Goal: Task Accomplishment & Management: Complete application form

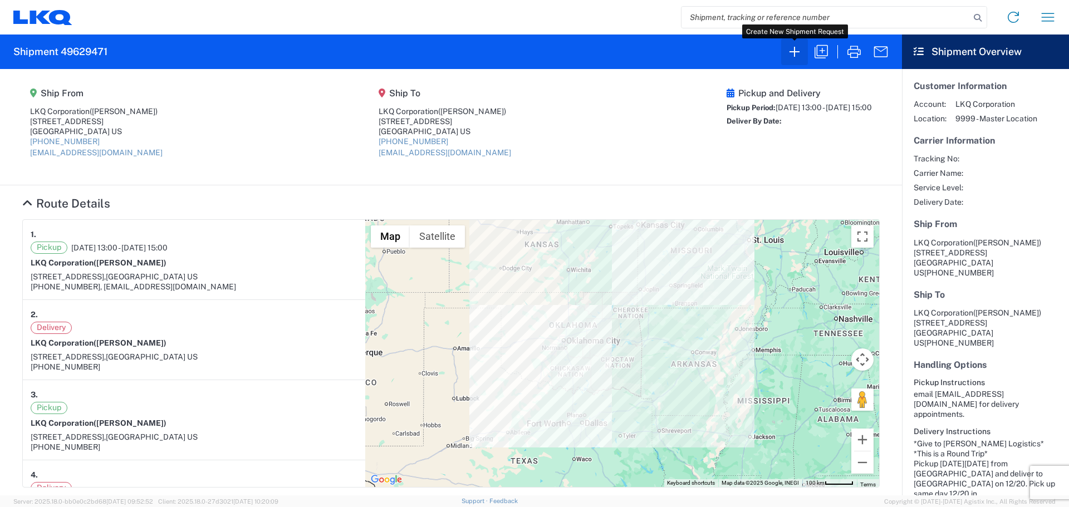
click at [793, 58] on icon "button" at bounding box center [795, 52] width 18 height 18
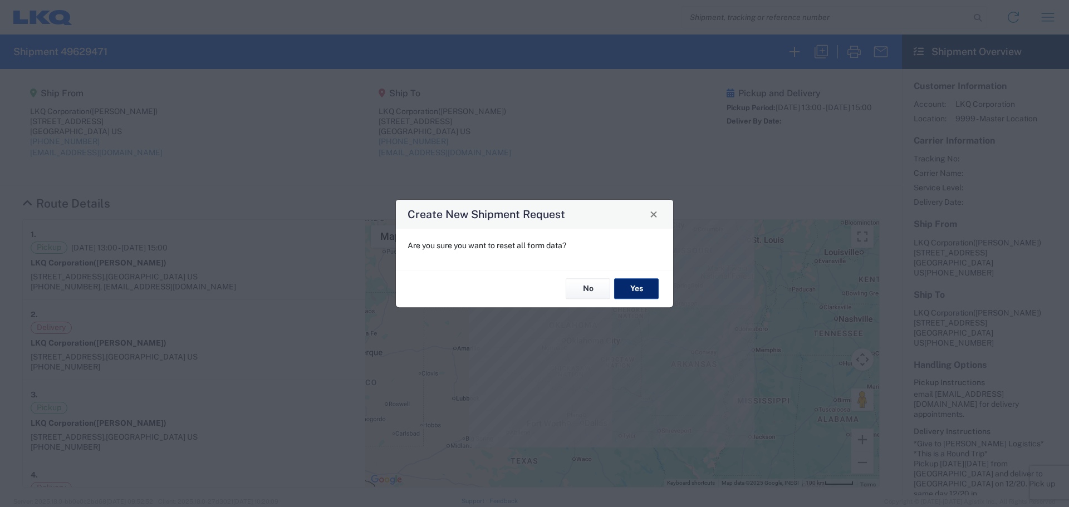
click at [634, 285] on button "Yes" at bounding box center [636, 289] width 45 height 21
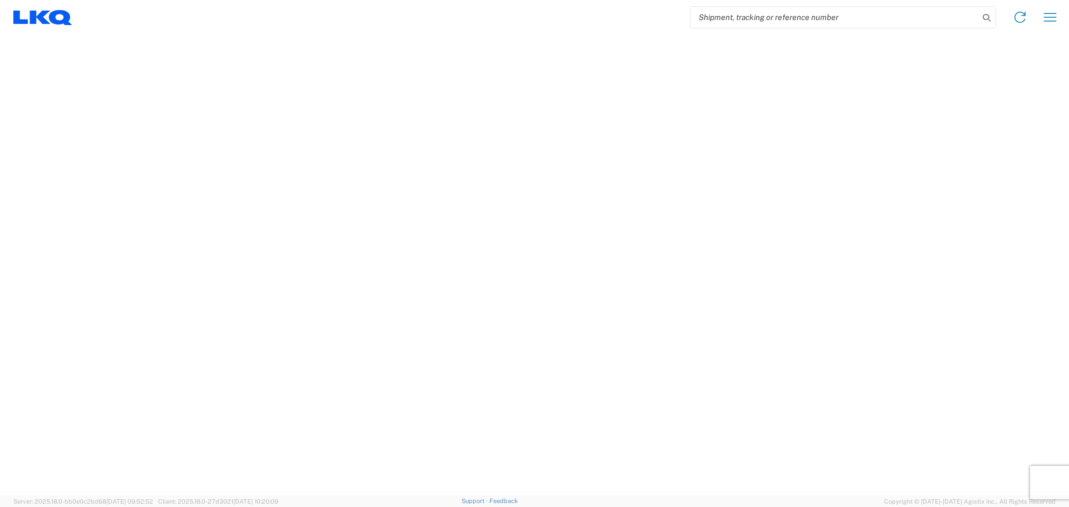
select select "FULL"
select select "LBS"
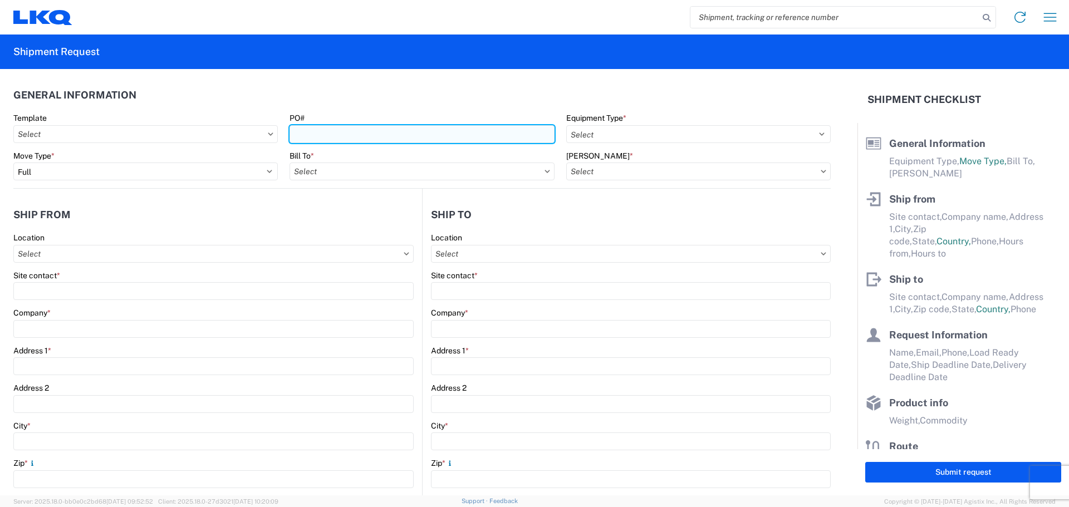
click at [367, 136] on input "PO#" at bounding box center [422, 134] width 265 height 18
type input "T3127"
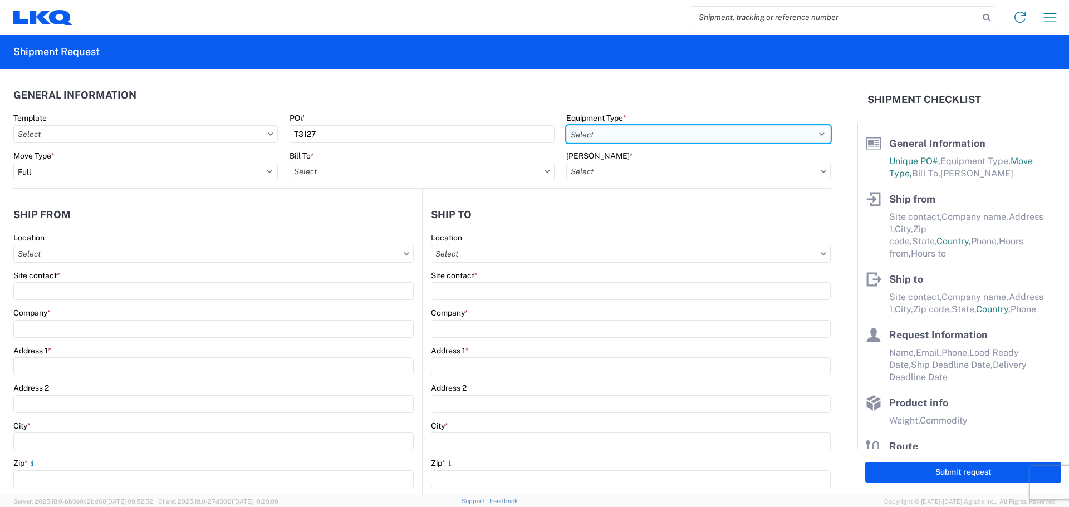
click at [610, 136] on select "Select 53’ Dry Van Flatbed Dropdeck (van) Lowboy (flatbed) Rail" at bounding box center [698, 134] width 265 height 18
select select "STDV"
click at [566, 125] on select "Select 53’ Dry Van Flatbed Dropdeck (van) Lowboy (flatbed) Rail" at bounding box center [698, 134] width 265 height 18
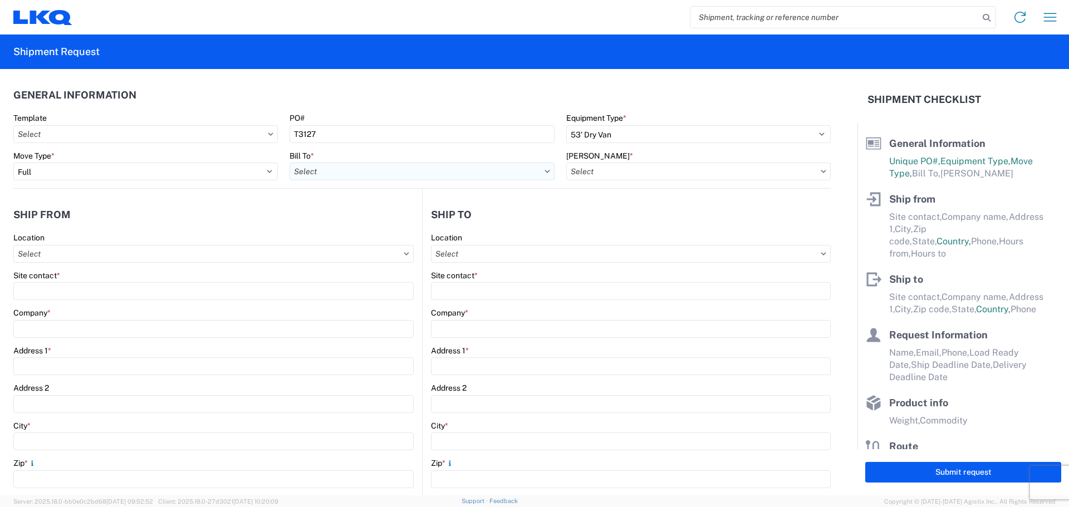
click at [330, 175] on input "Bill To *" at bounding box center [422, 172] width 265 height 18
type input "1882"
click at [355, 226] on div "1882 - North American ATK Corporation" at bounding box center [387, 221] width 195 height 18
type input "1882 - North American ATK Corporation"
click at [587, 172] on input "[PERSON_NAME] *" at bounding box center [698, 172] width 265 height 18
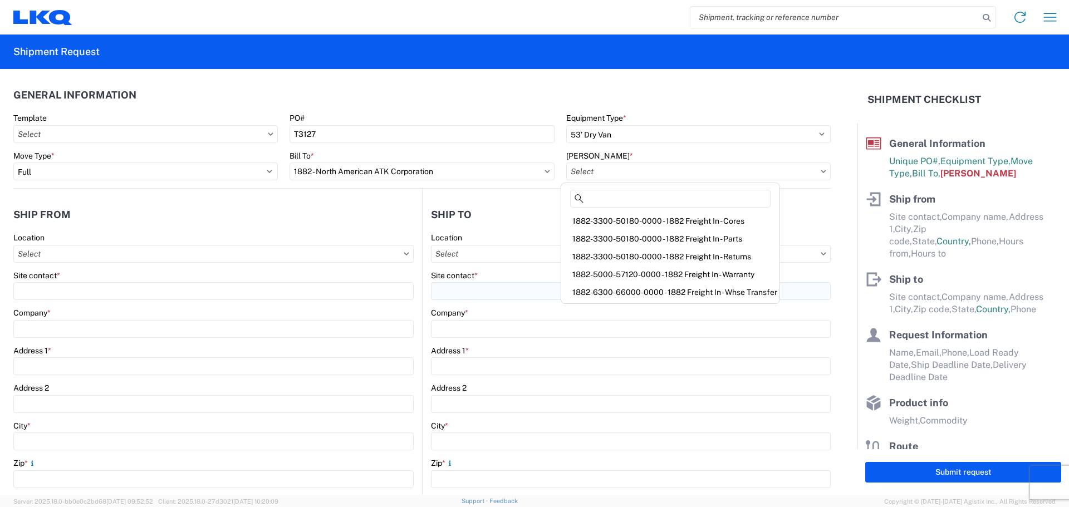
drag, startPoint x: 695, startPoint y: 293, endPoint x: 676, endPoint y: 289, distance: 19.3
click at [694, 293] on div "1882-6300-66000-0000 - 1882 Freight In - Whse Transfer" at bounding box center [671, 292] width 214 height 18
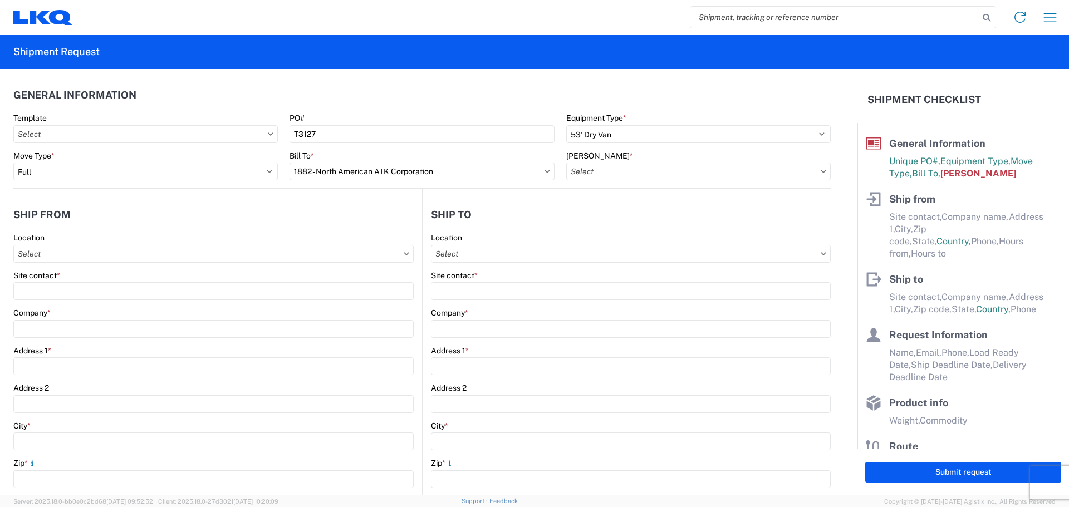
type input "1882-6300-66000-0000 - 1882 Freight In - Whse Transfer"
click at [81, 253] on input "Location" at bounding box center [213, 254] width 400 height 18
type input "1894"
click at [92, 302] on div "1894 - [GEOGRAPHIC_DATA], [GEOGRAPHIC_DATA]- GPS" at bounding box center [122, 304] width 213 height 18
type input "1894 - [GEOGRAPHIC_DATA], [GEOGRAPHIC_DATA]- GPS"
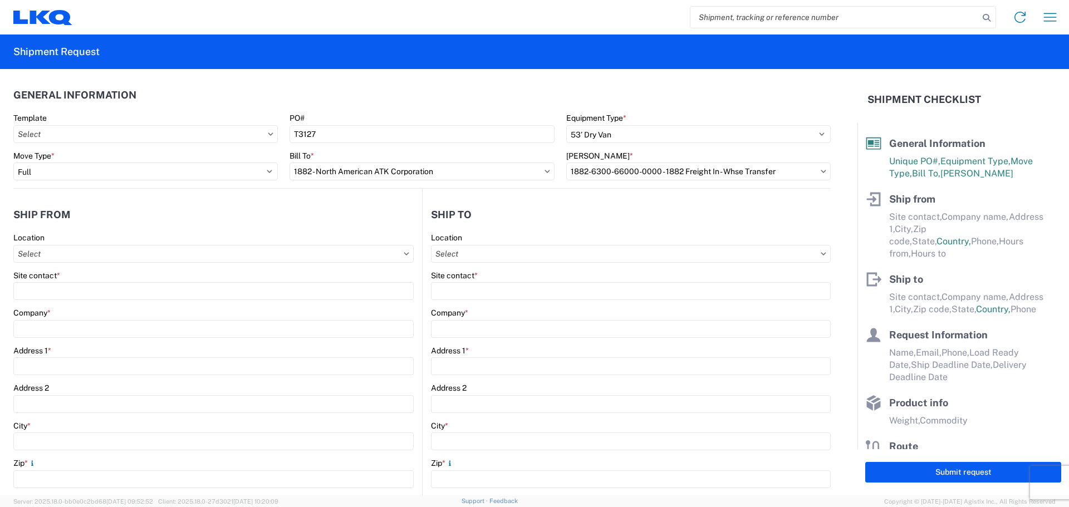
type input "LKQ Corporation"
type input "[STREET_ADDRESS]"
type input "Newnan"
type input "30265"
select select "GA"
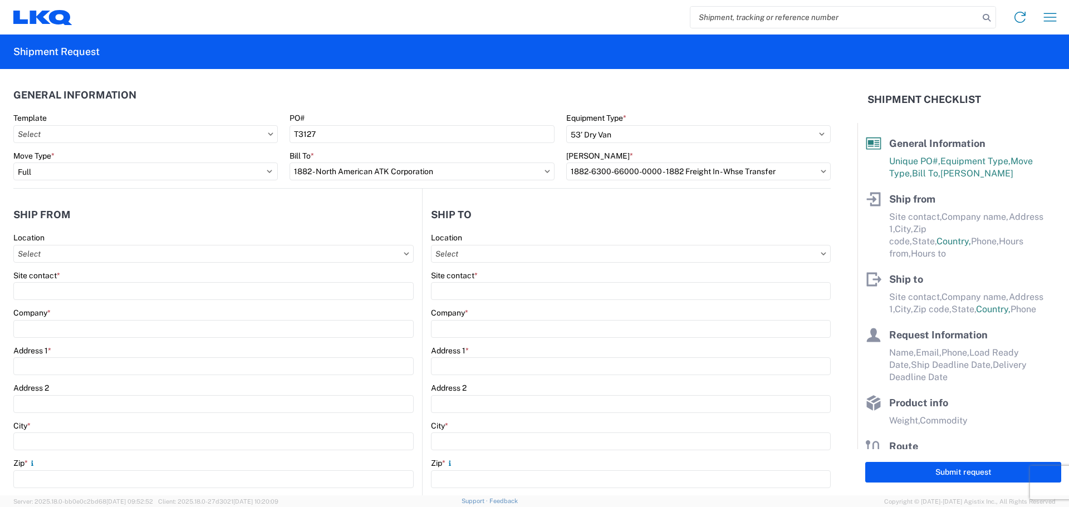
select select "US"
type input "[PHONE_NUMBER]"
type input "07:00"
type input "15:00"
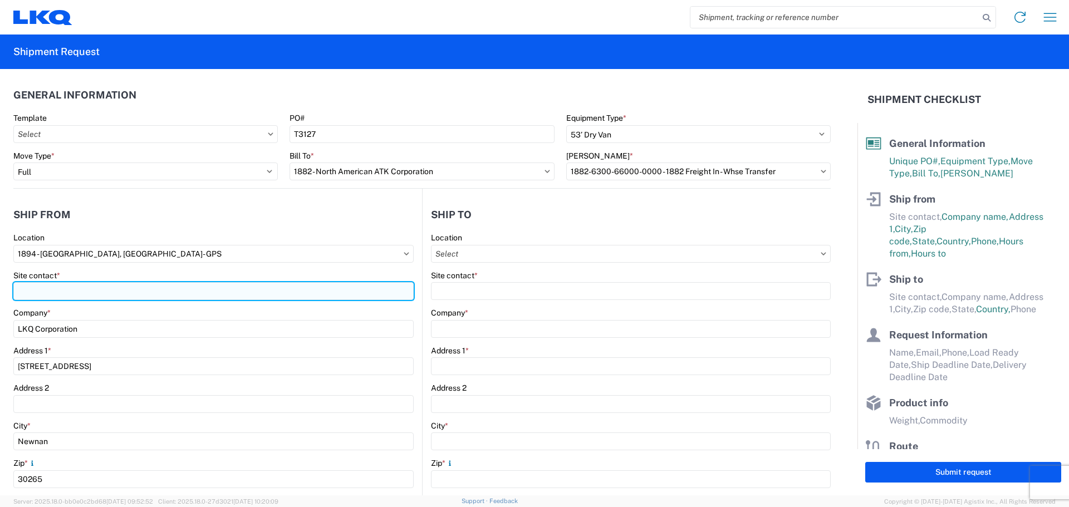
click at [84, 290] on input "Site contact *" at bounding box center [213, 291] width 400 height 18
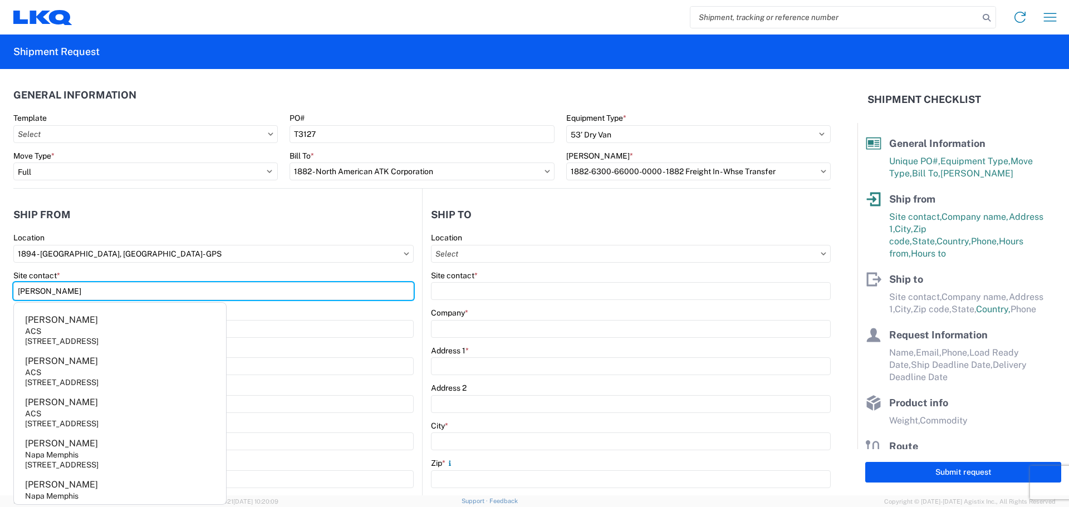
type input "[PERSON_NAME]"
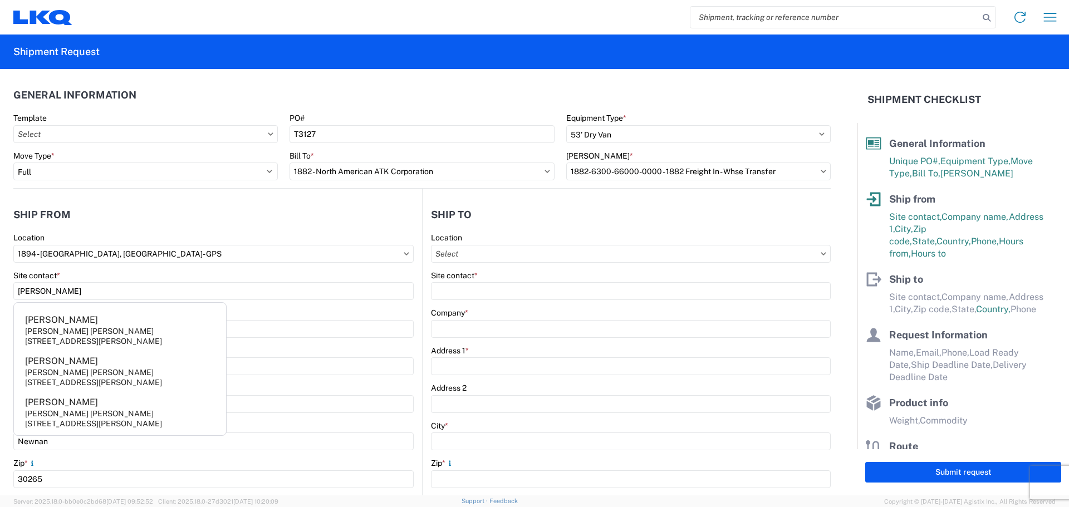
click at [140, 227] on header "Ship from" at bounding box center [217, 214] width 409 height 25
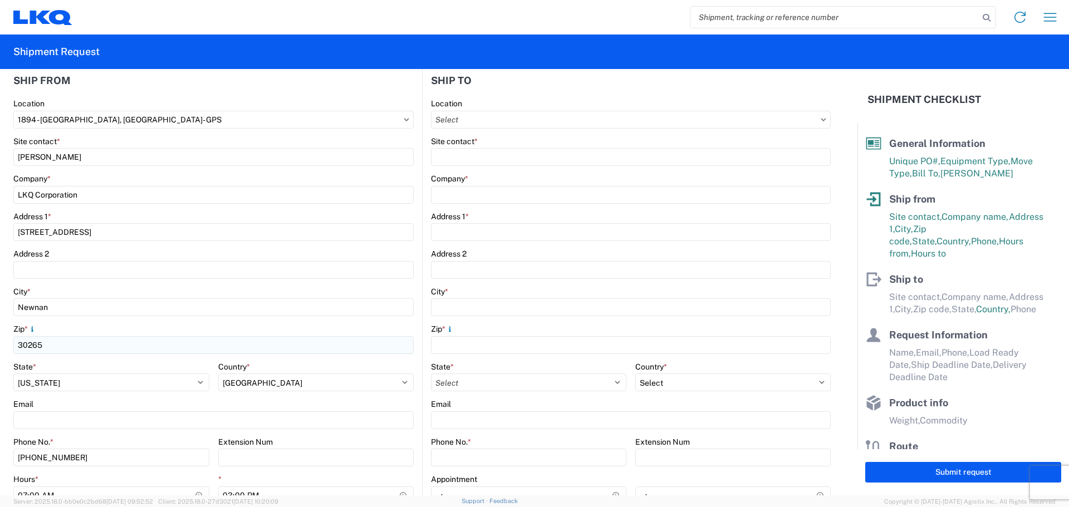
scroll to position [223, 0]
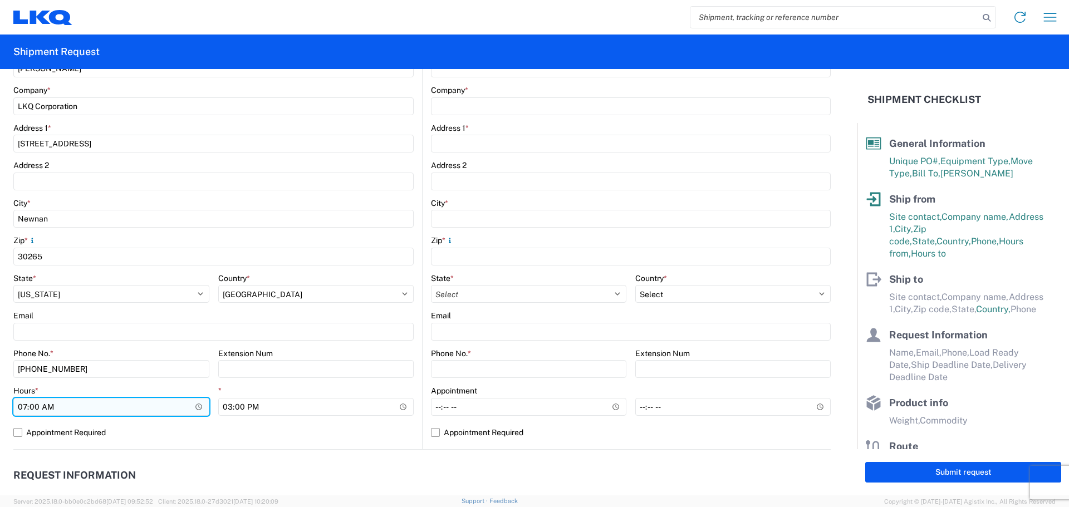
click at [22, 407] on input "07:00" at bounding box center [111, 407] width 196 height 18
type input "06:00"
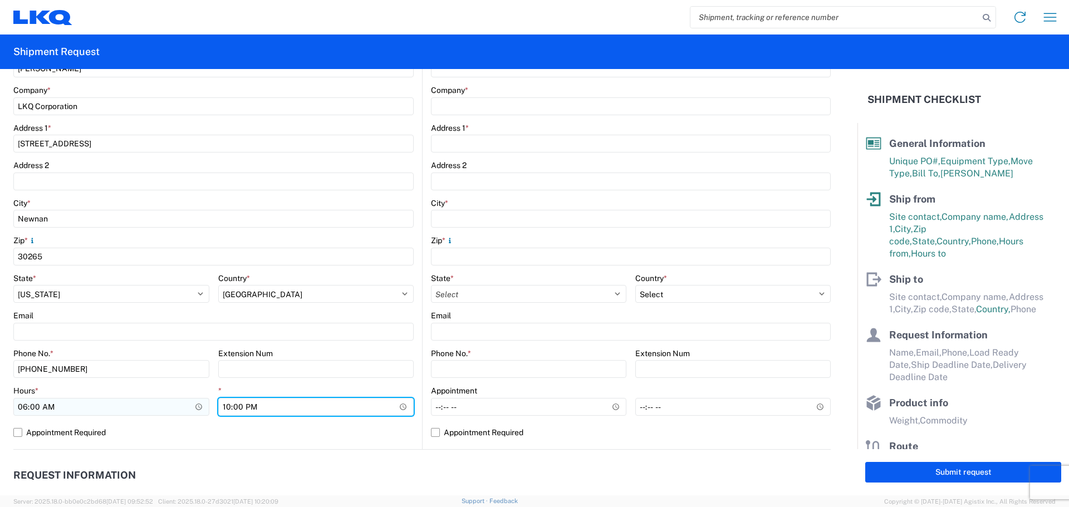
type input "10:00"
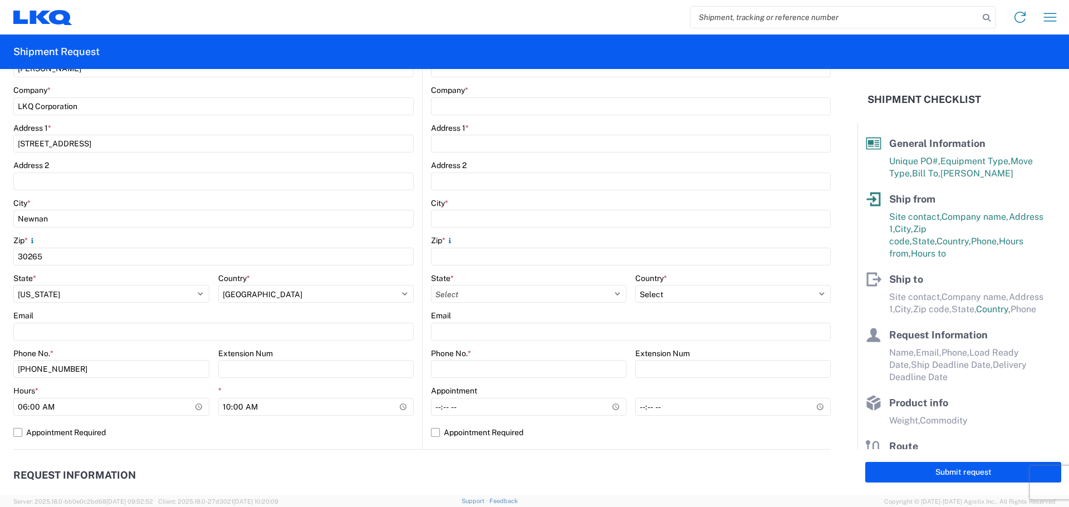
click at [463, 484] on header "Request Information" at bounding box center [422, 475] width 818 height 25
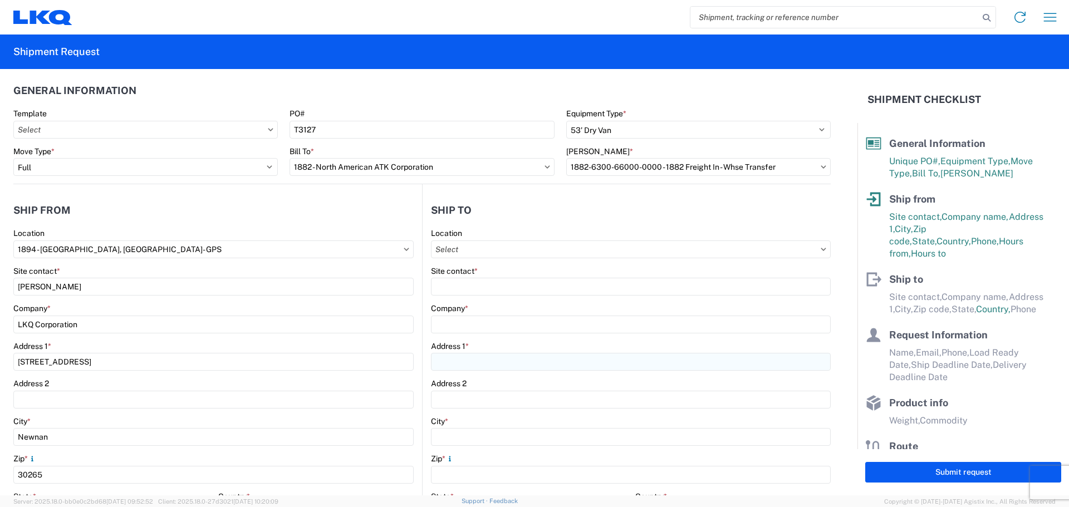
scroll to position [0, 0]
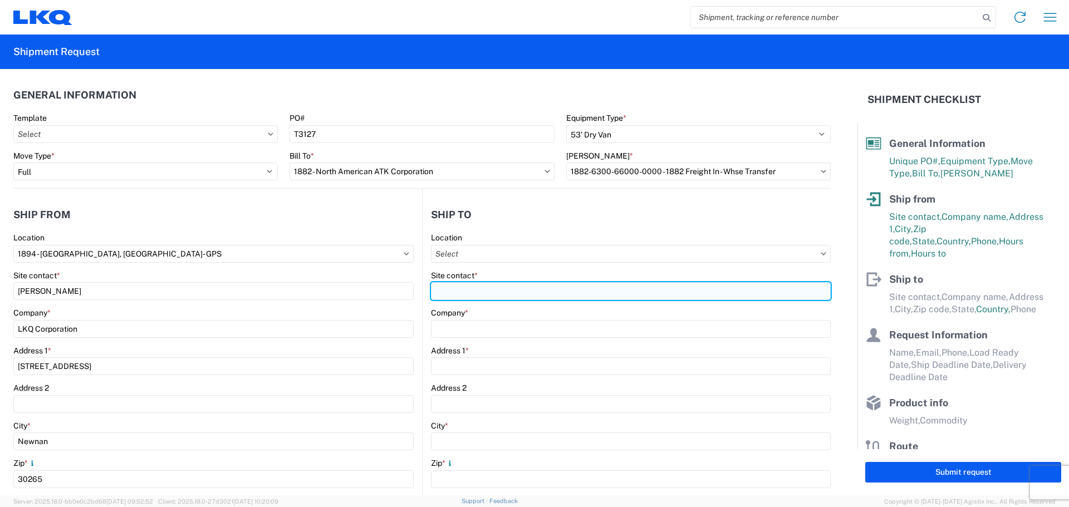
click at [486, 289] on input "Site contact *" at bounding box center [631, 291] width 400 height 18
type input "[PERSON_NAME]"
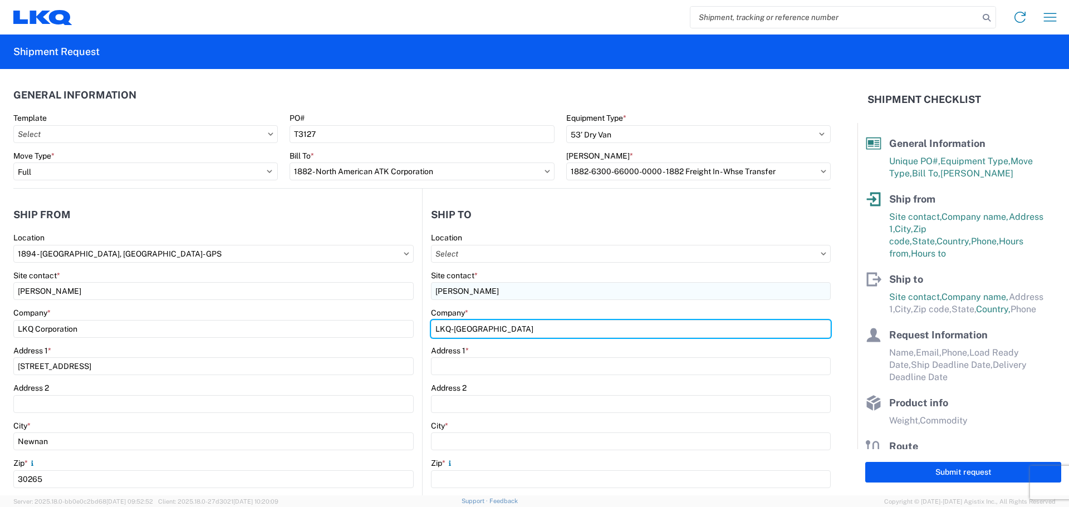
type input "LKQ-[GEOGRAPHIC_DATA]"
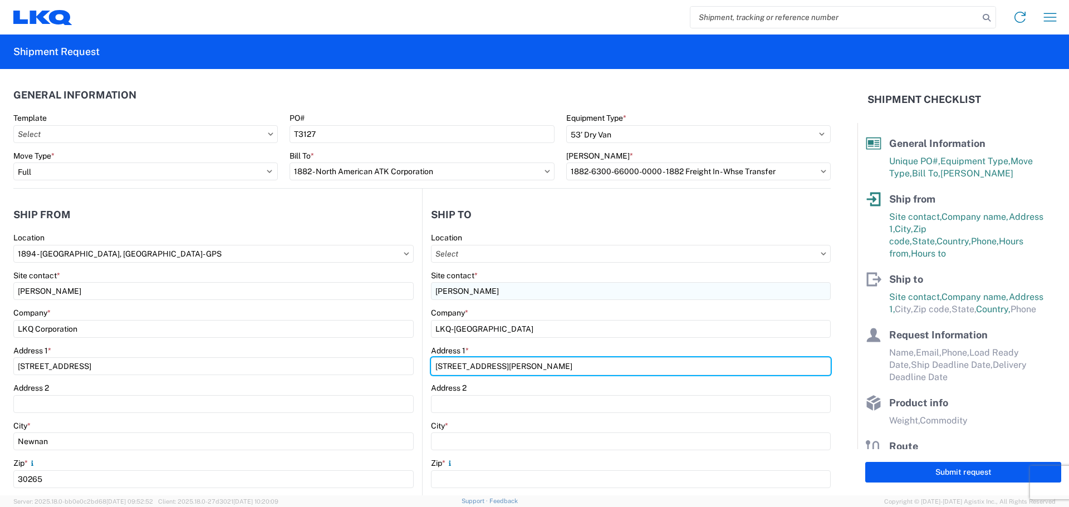
type input "[STREET_ADDRESS][PERSON_NAME]"
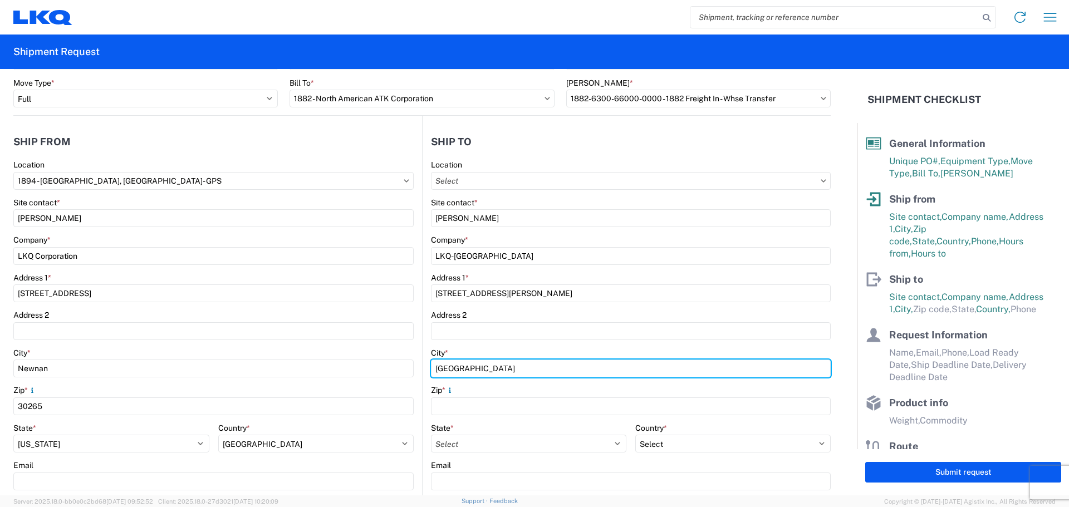
scroll to position [149, 0]
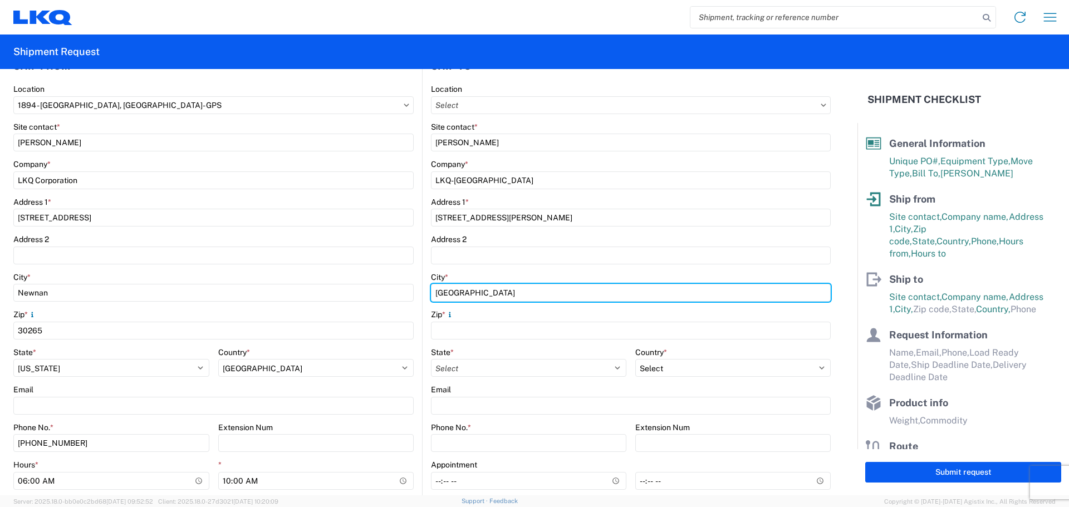
type input "[GEOGRAPHIC_DATA]"
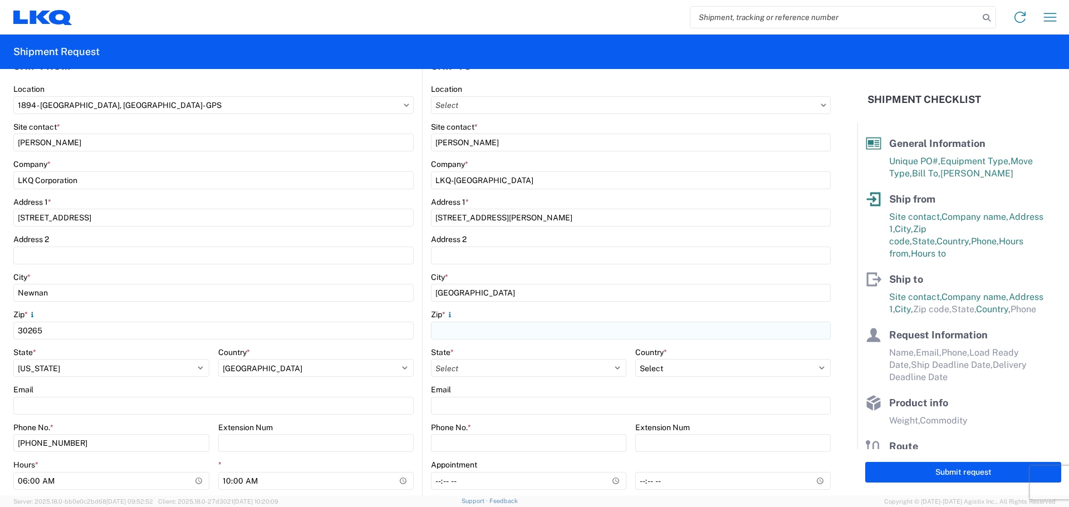
drag, startPoint x: 466, startPoint y: 342, endPoint x: 467, endPoint y: 334, distance: 8.4
click at [466, 340] on agx-form-control-wrapper-v2 "Zip *" at bounding box center [631, 329] width 400 height 38
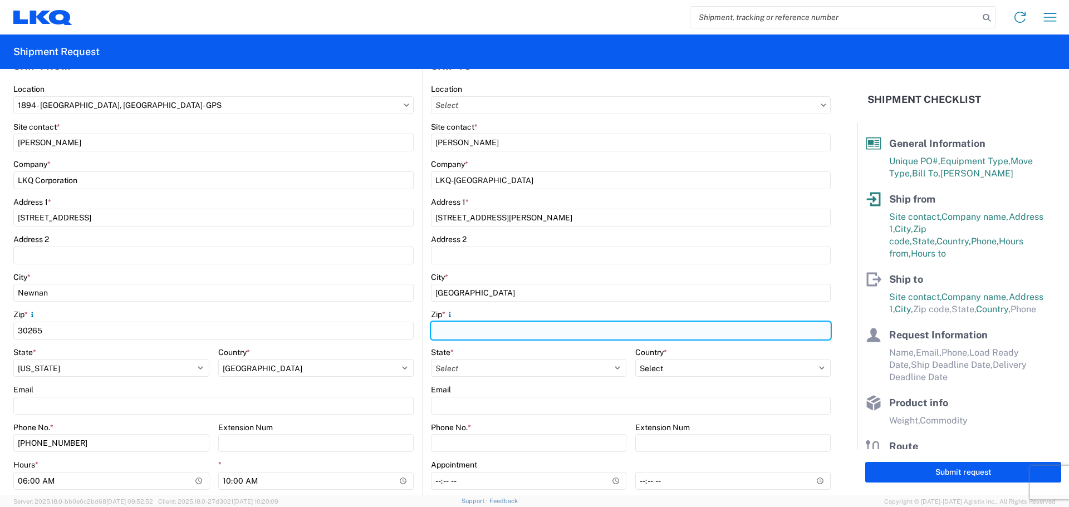
click at [467, 333] on input "Zip *" at bounding box center [631, 331] width 400 height 18
type input "95691"
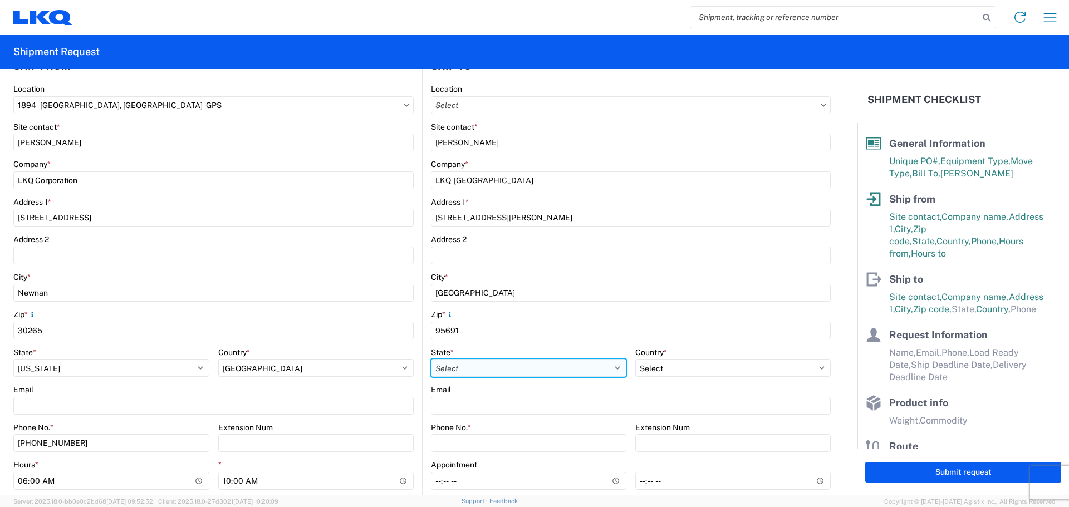
click at [499, 369] on select "Select [US_STATE] [US_STATE] [US_STATE] [US_STATE] Armed Forces Americas Armed …" at bounding box center [528, 368] width 195 height 18
select select "CA"
click at [431, 359] on select "Select [US_STATE] [US_STATE] [US_STATE] [US_STATE] Armed Forces Americas Armed …" at bounding box center [528, 368] width 195 height 18
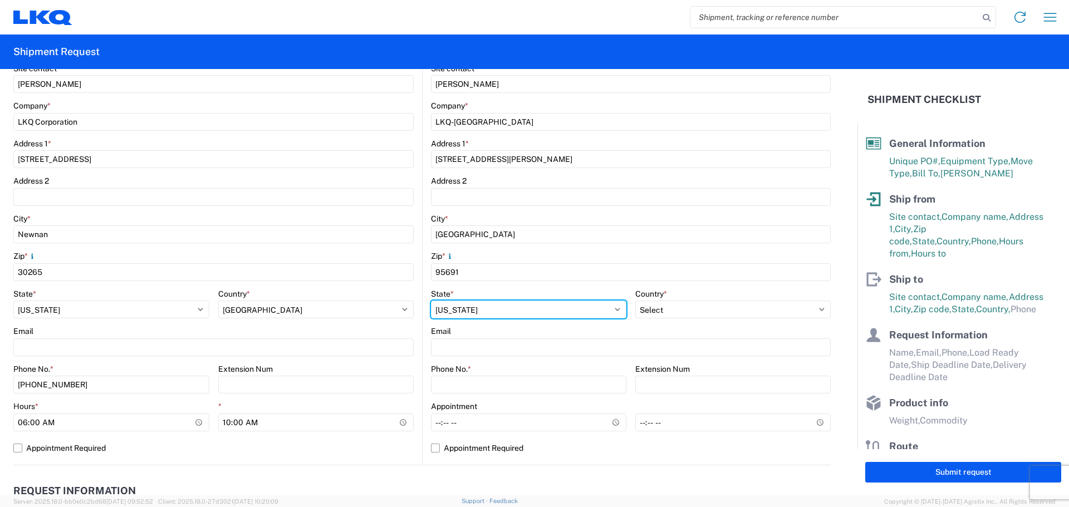
scroll to position [297, 0]
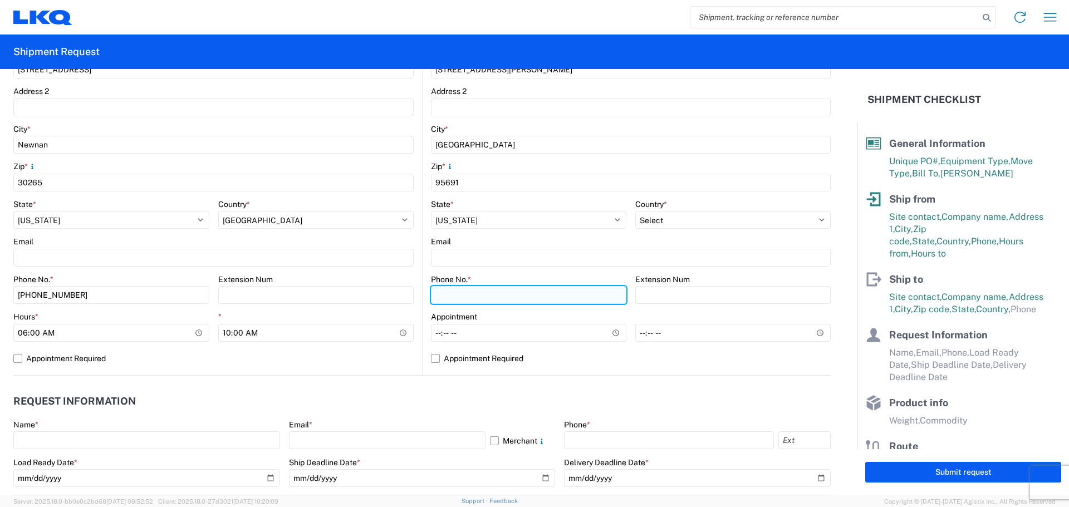
click at [471, 296] on input "Phone No. *" at bounding box center [528, 295] width 195 height 18
type input "[PHONE_NUMBER]"
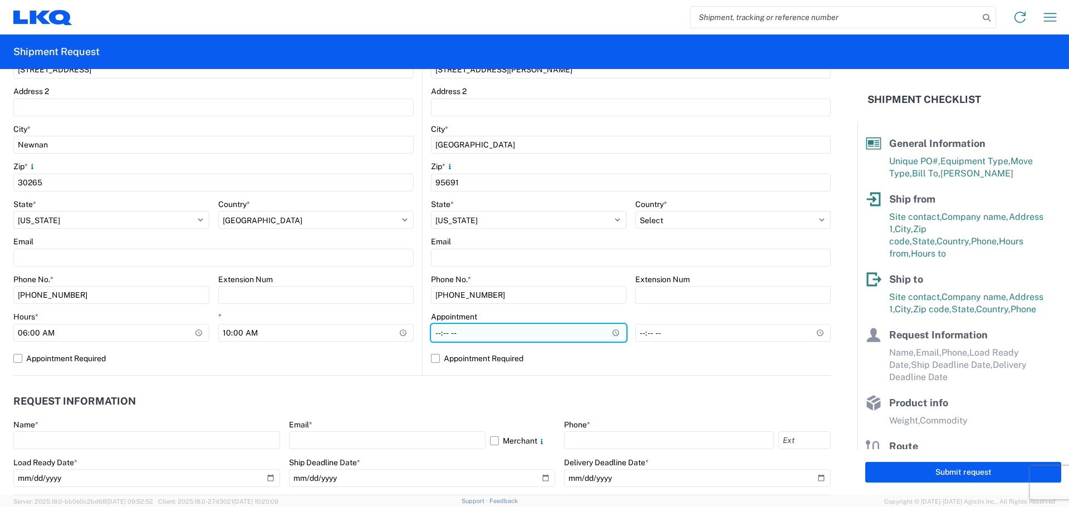
click at [434, 334] on input "Hours *" at bounding box center [528, 333] width 195 height 18
type input "08:00"
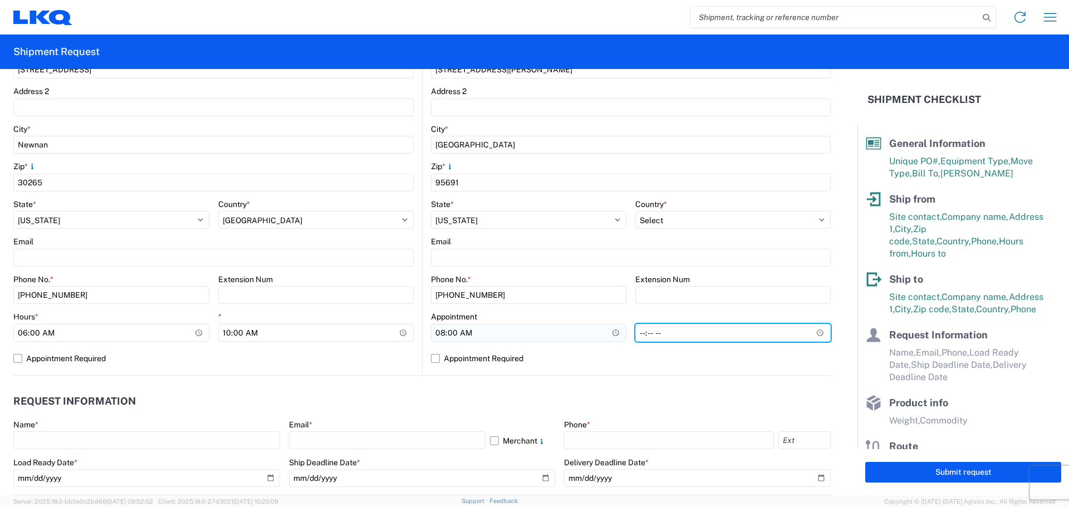
type input "14:00"
click at [426, 390] on header "Request Information" at bounding box center [422, 401] width 818 height 25
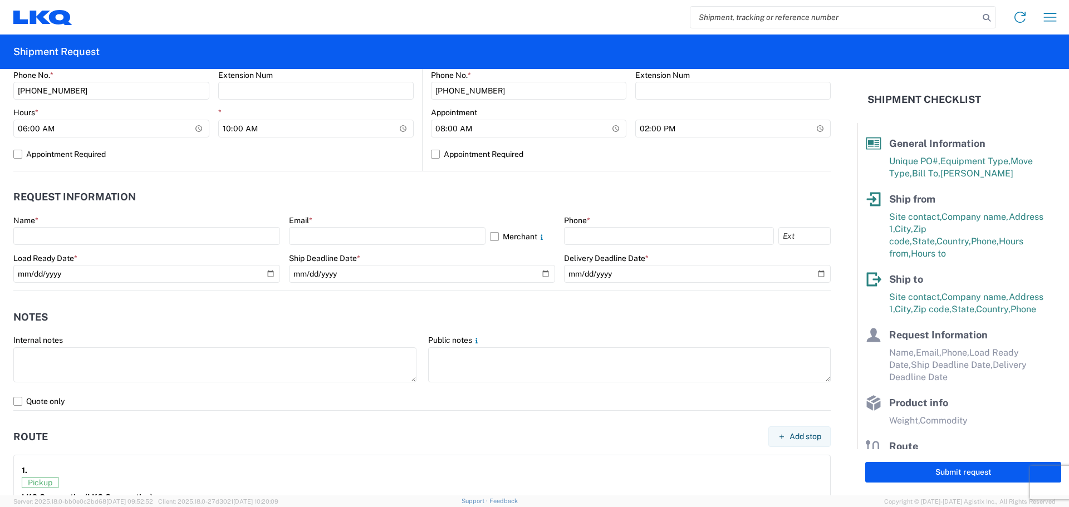
scroll to position [520, 0]
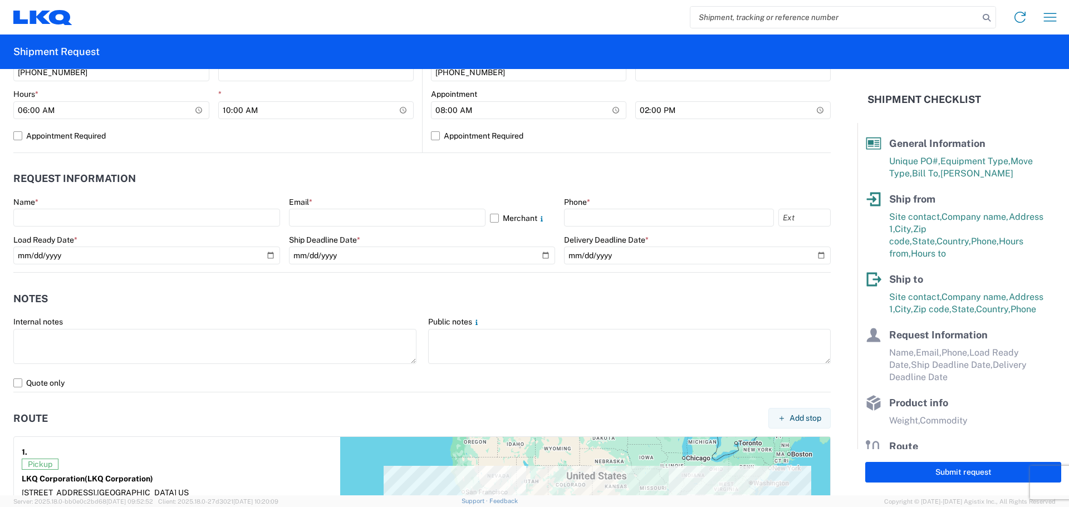
click at [65, 205] on div "Name *" at bounding box center [146, 202] width 267 height 10
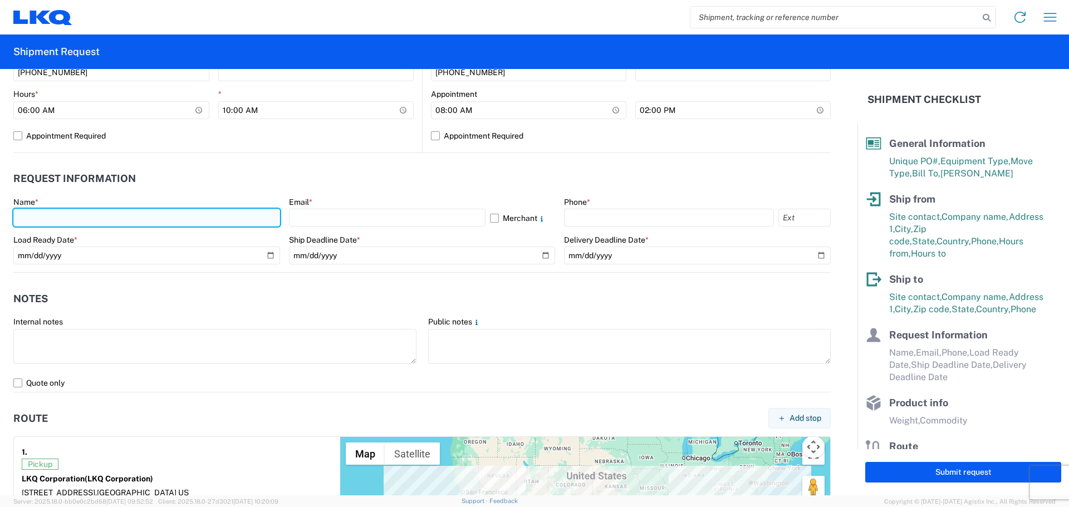
click at [66, 210] on input "text" at bounding box center [146, 218] width 267 height 18
type input "[PERSON_NAME]"
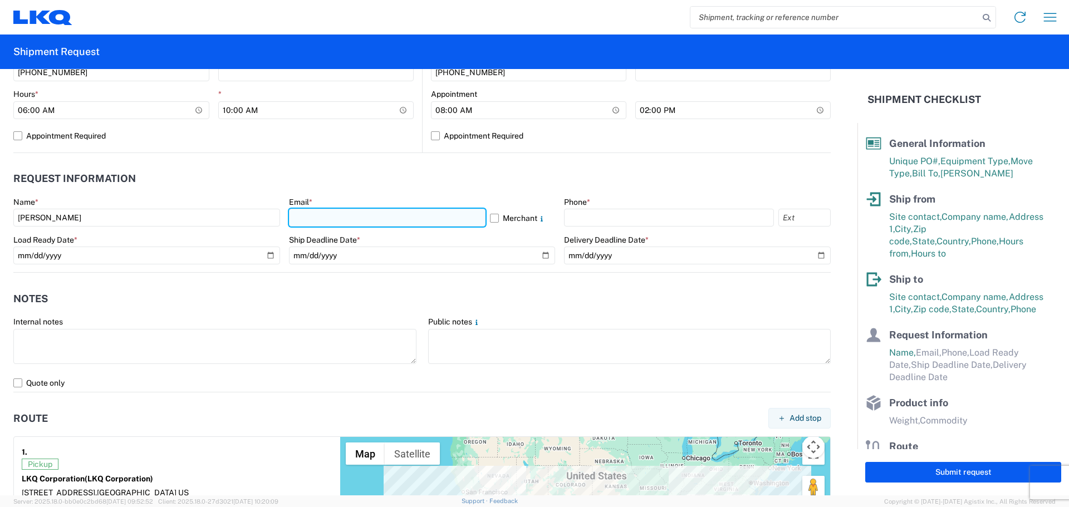
drag, startPoint x: 289, startPoint y: 221, endPoint x: 300, endPoint y: 218, distance: 11.5
click at [291, 220] on input "text" at bounding box center [387, 218] width 197 height 18
type input "[EMAIL_ADDRESS][DOMAIN_NAME]"
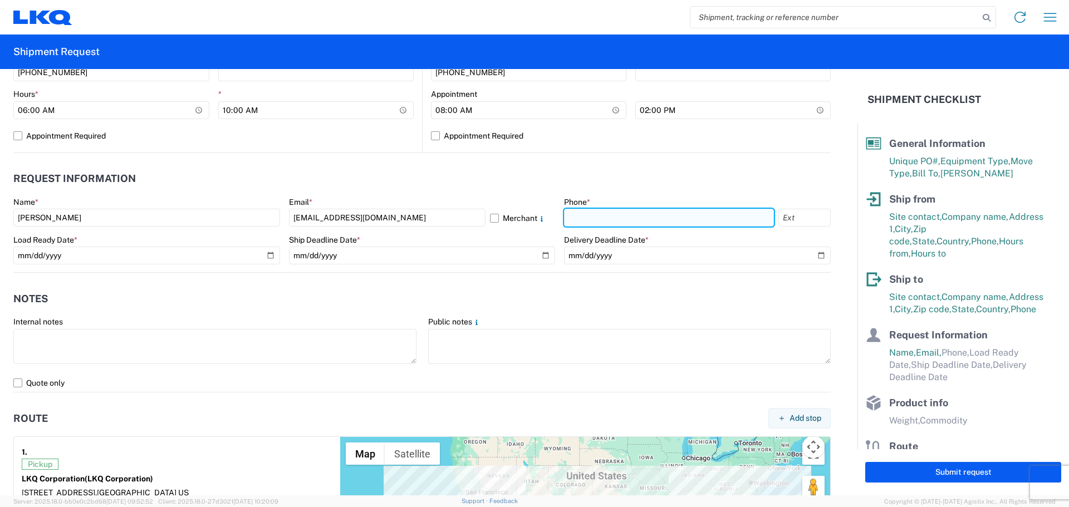
drag, startPoint x: 567, startPoint y: 211, endPoint x: 584, endPoint y: 221, distance: 19.5
click at [572, 212] on input "text" at bounding box center [669, 218] width 210 height 18
type input "[PHONE_NUMBER]"
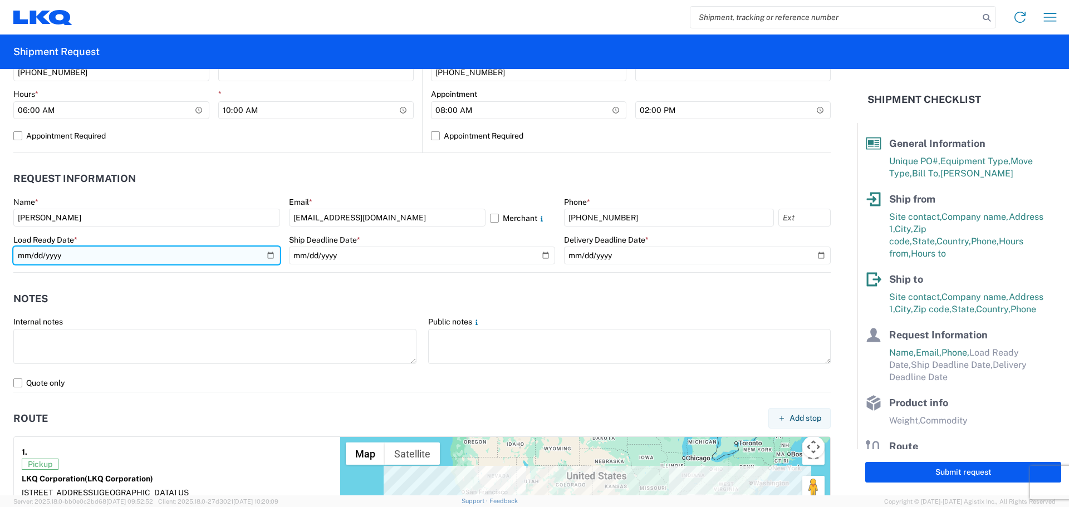
click at [270, 257] on input "date" at bounding box center [146, 256] width 267 height 18
type input "[DATE]"
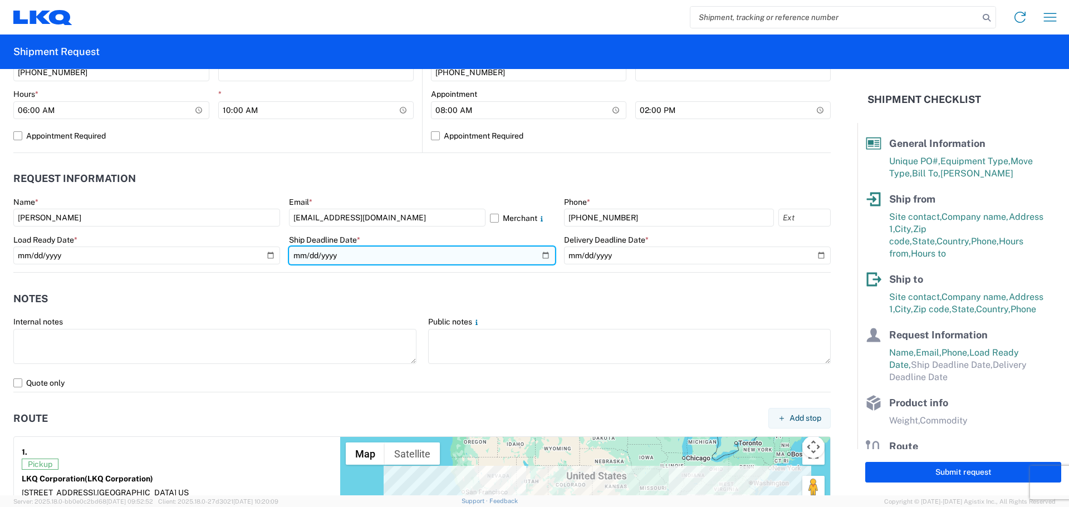
click at [536, 256] on input "date" at bounding box center [422, 256] width 267 height 18
type input "[DATE]"
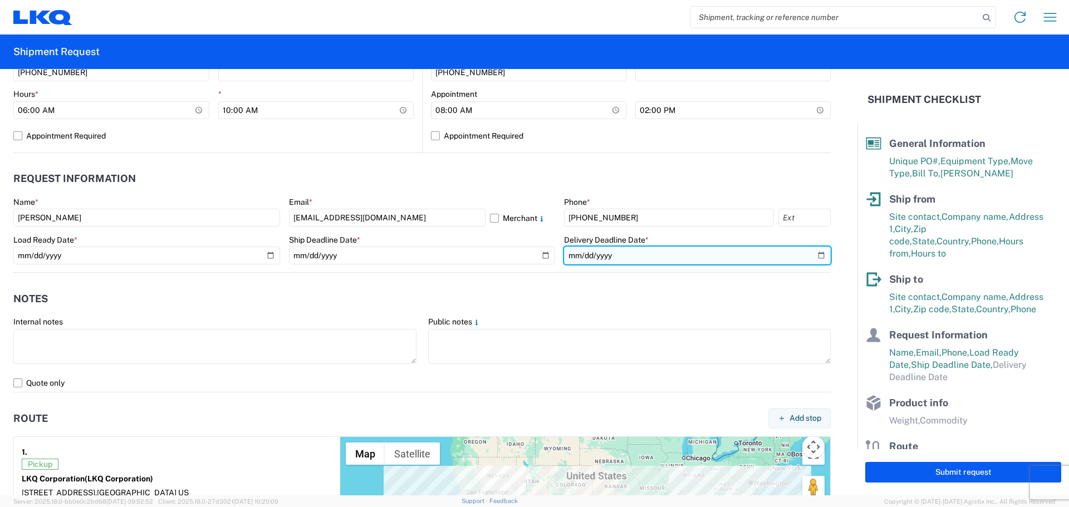
click at [814, 255] on input "date" at bounding box center [697, 256] width 267 height 18
type input "[DATE]"
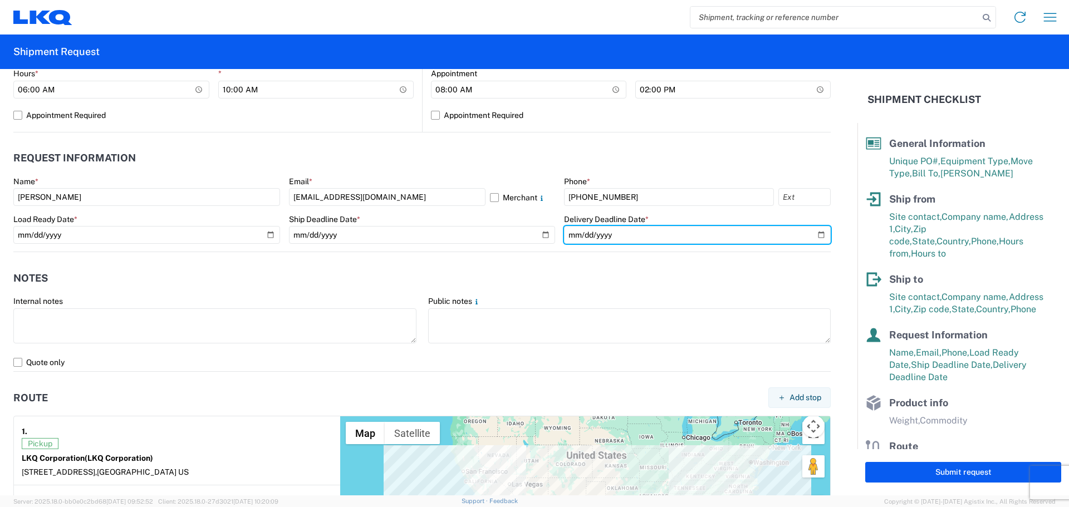
scroll to position [594, 0]
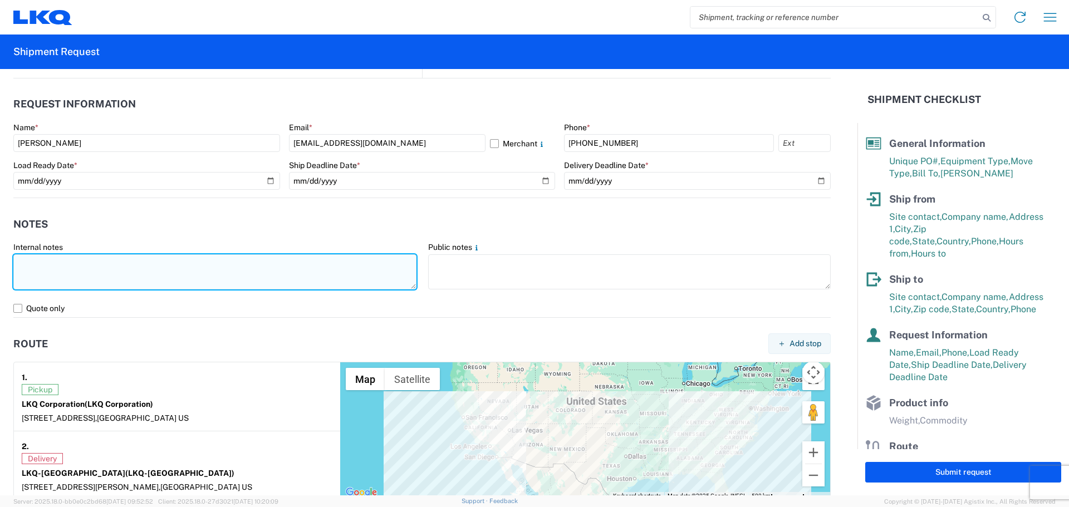
click at [38, 276] on textarea at bounding box center [214, 272] width 403 height 35
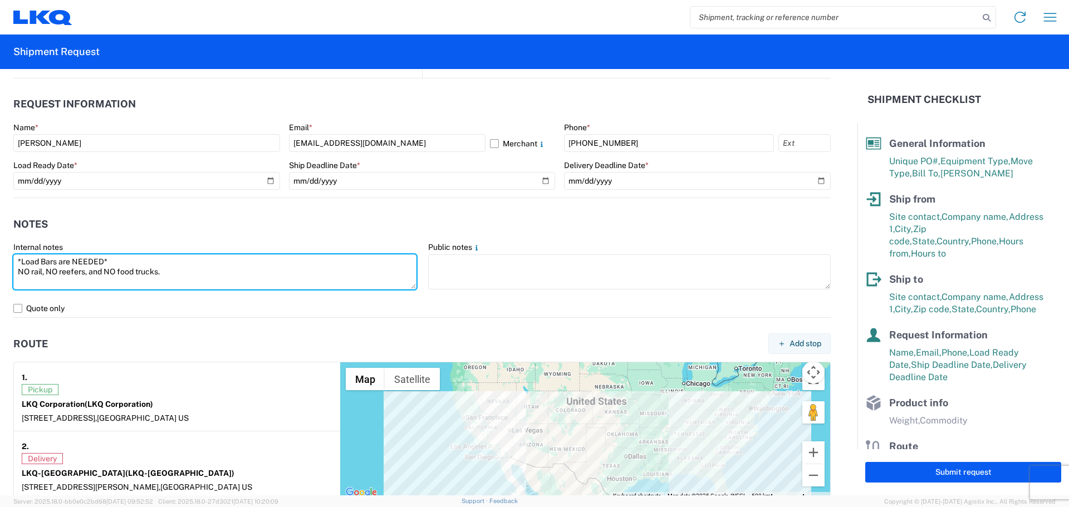
drag, startPoint x: 188, startPoint y: 271, endPoint x: 5, endPoint y: 259, distance: 183.6
click at [5, 259] on form "General Information Template PO# T3127 Equipment Type * Select 53’ Dry Van Flat…" at bounding box center [429, 282] width 858 height 427
type textarea "*Load Bars are NEEDED* NO rail, NO reefers, and NO food trucks."
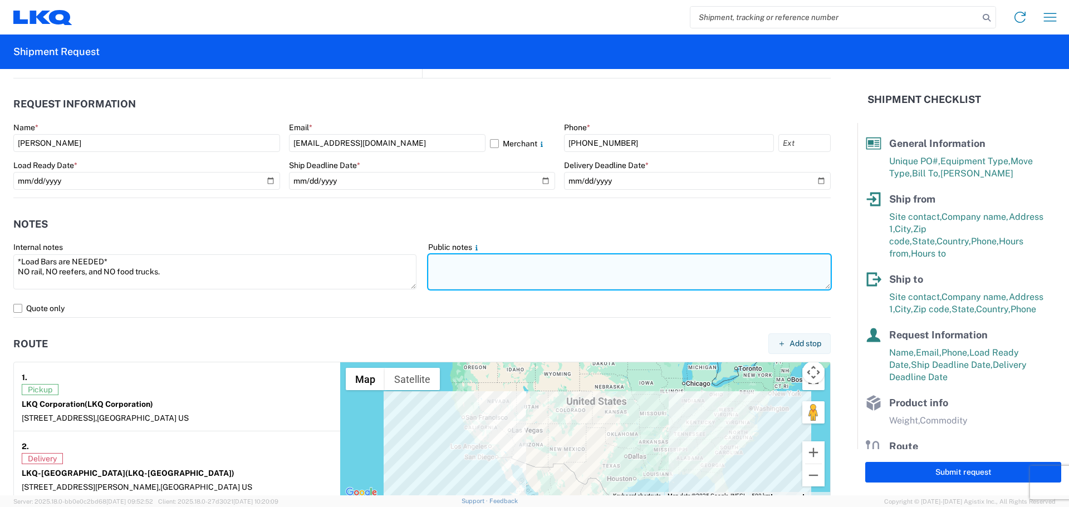
click at [464, 270] on textarea at bounding box center [629, 272] width 403 height 35
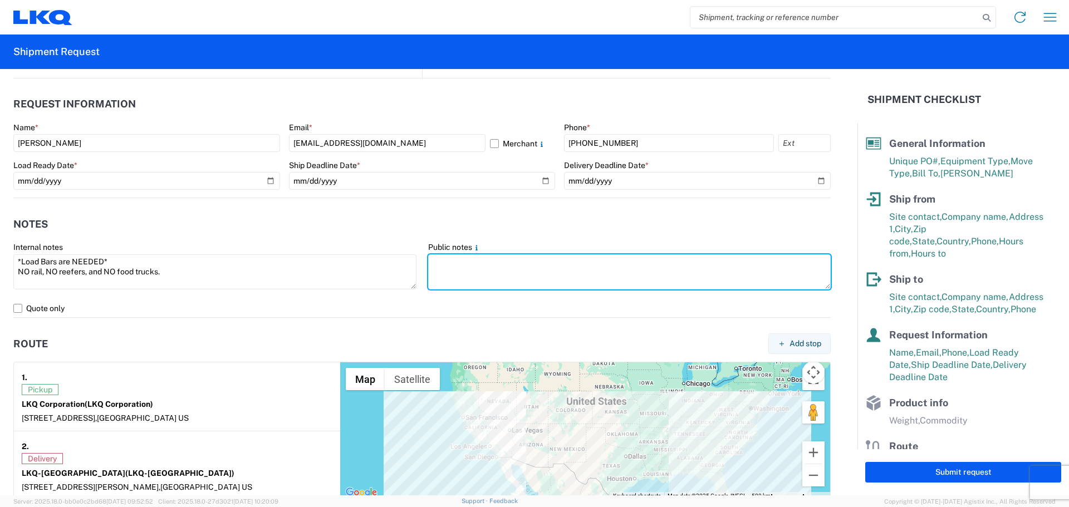
paste textarea "*Load Bars are NEEDED* NO rail, NO reefers, and NO food trucks."
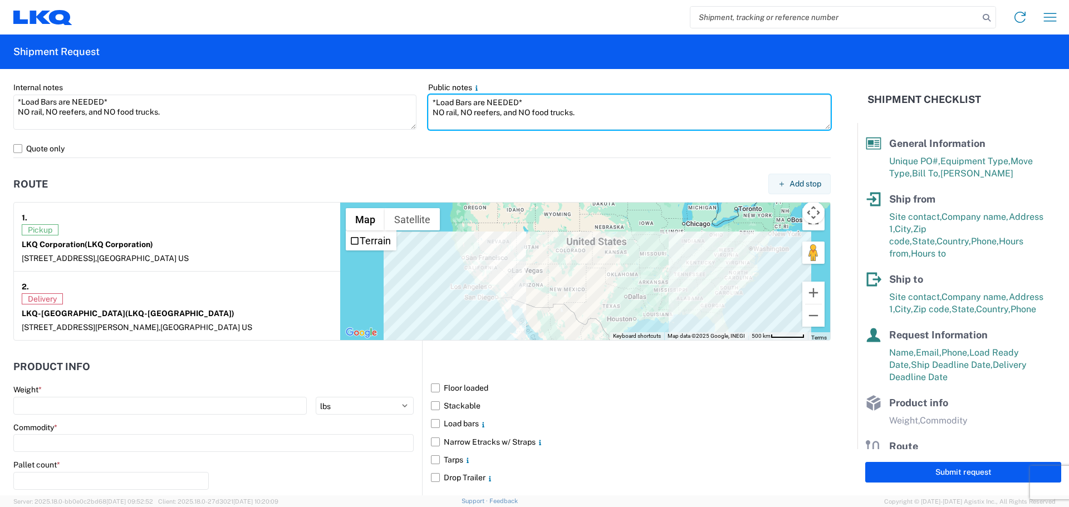
scroll to position [910, 0]
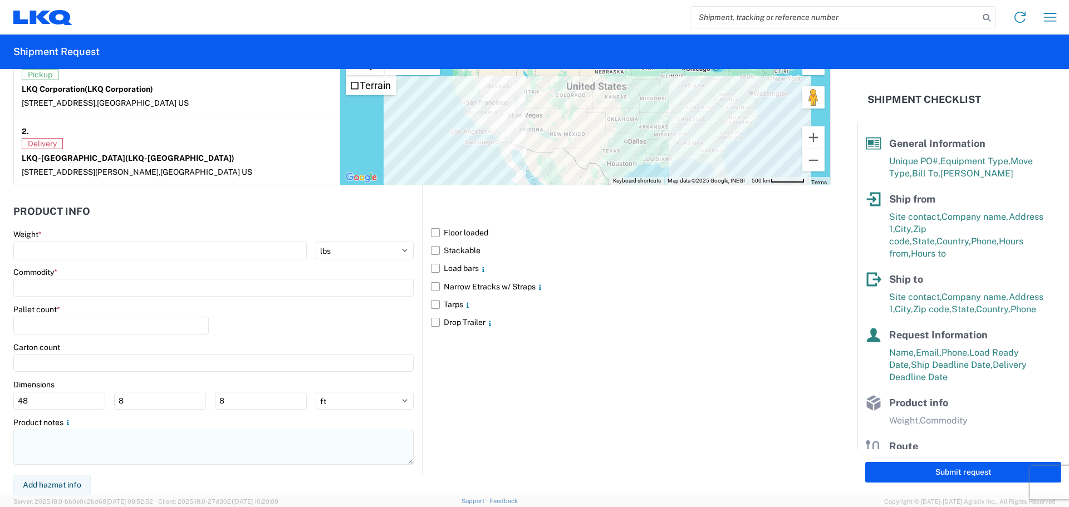
type textarea "*Load Bars are NEEDED* NO rail, NO reefers, and NO food trucks."
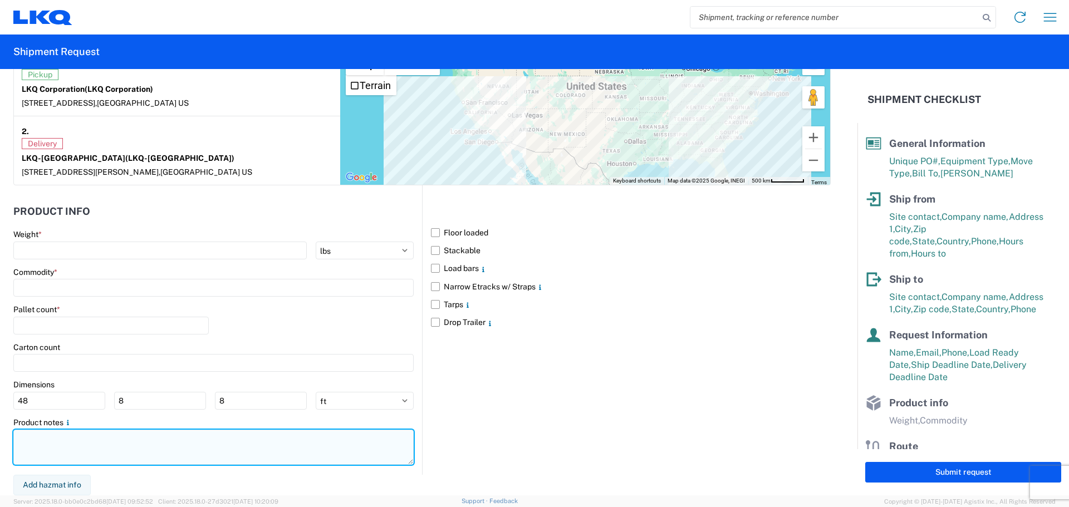
click at [88, 452] on textarea at bounding box center [213, 447] width 400 height 35
paste textarea "*Load Bars are NEEDED* NO rail, NO reefers, and NO food trucks."
type textarea "*Load Bars are NEEDED* NO rail, NO reefers, and NO food trucks."
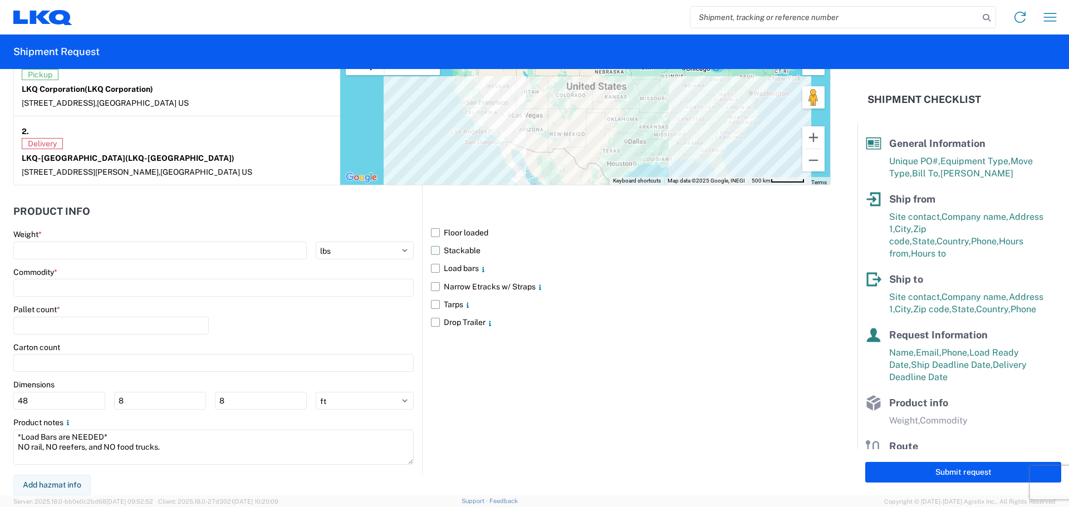
click at [427, 253] on main "Floor loaded Stackable Load bars Narrow Etracks w/ Straps Tarps Drop Trailer" at bounding box center [627, 278] width 408 height 108
drag, startPoint x: 430, startPoint y: 253, endPoint x: 428, endPoint y: 259, distance: 6.5
click at [431, 253] on label "Stackable" at bounding box center [631, 251] width 400 height 18
click at [0, 0] on input "Stackable" at bounding box center [0, 0] width 0 height 0
click at [431, 271] on label "Load bars" at bounding box center [631, 269] width 400 height 18
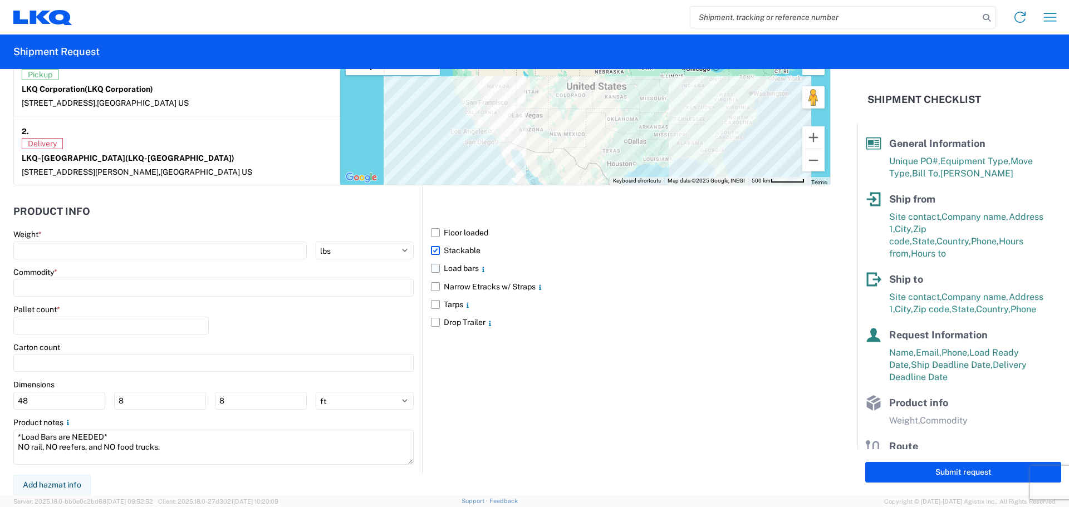
click at [0, 0] on input "Load bars" at bounding box center [0, 0] width 0 height 0
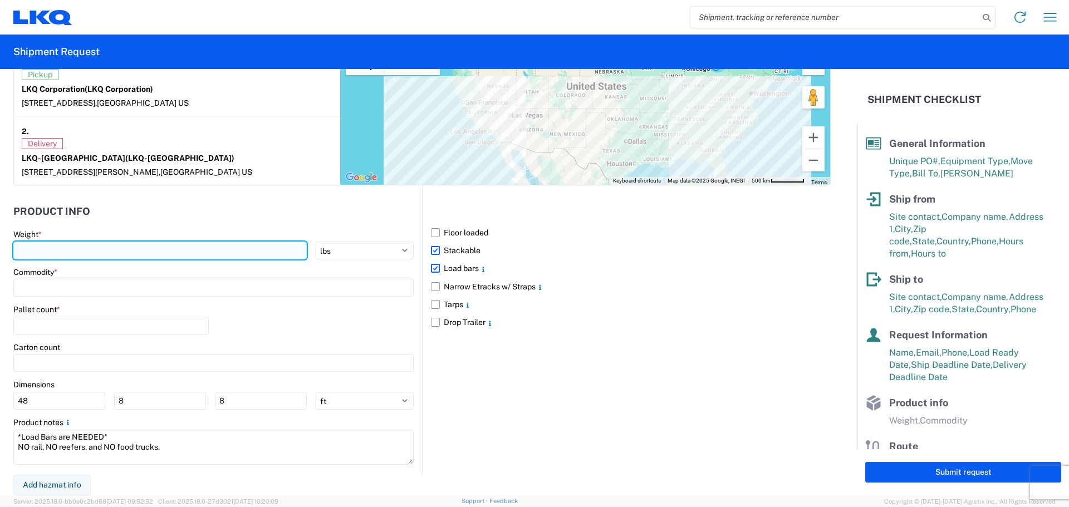
click at [38, 250] on input "number" at bounding box center [160, 251] width 294 height 18
type input "19800"
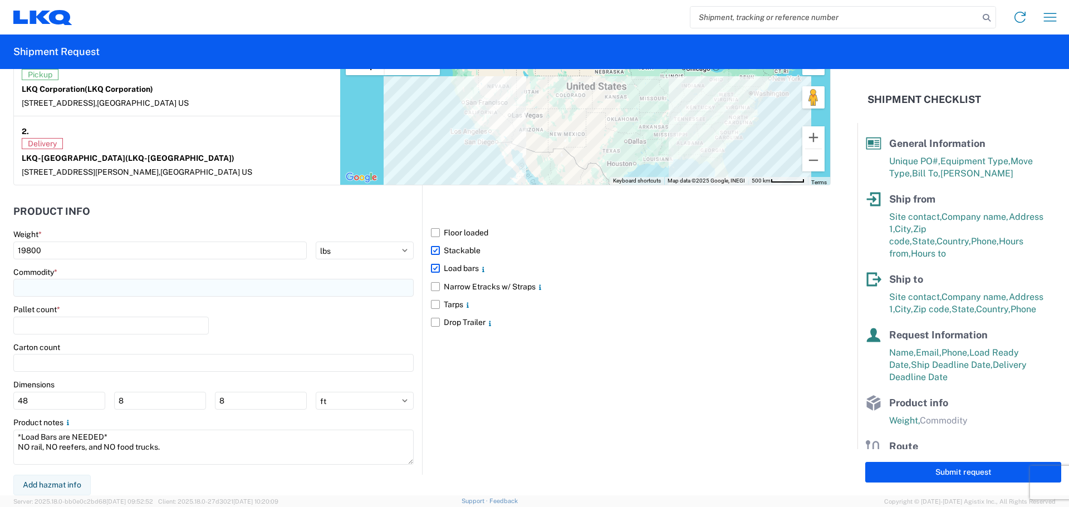
click at [52, 295] on input at bounding box center [213, 288] width 400 height 18
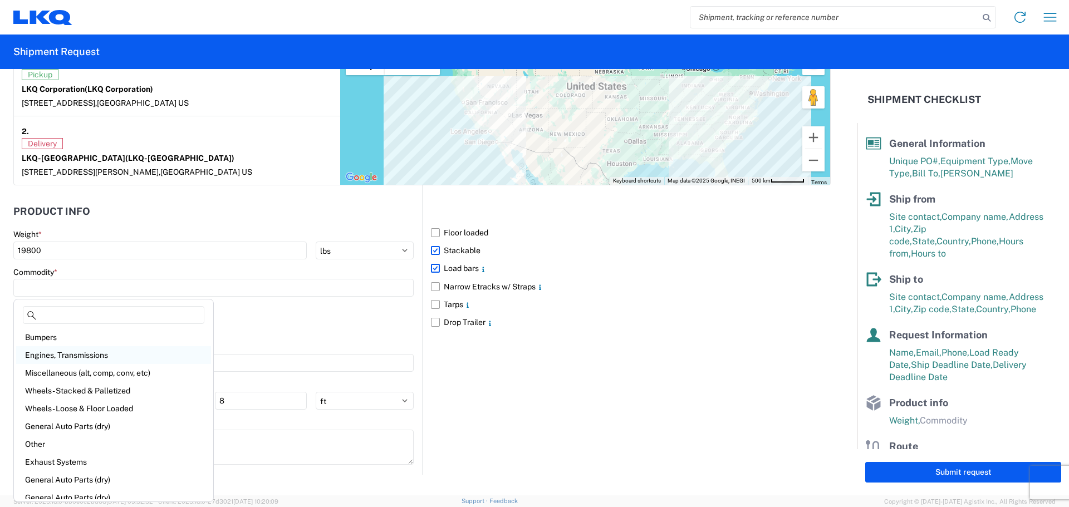
click at [110, 355] on div "Engines, Transmissions" at bounding box center [113, 355] width 195 height 18
type input "Engines, Transmissions"
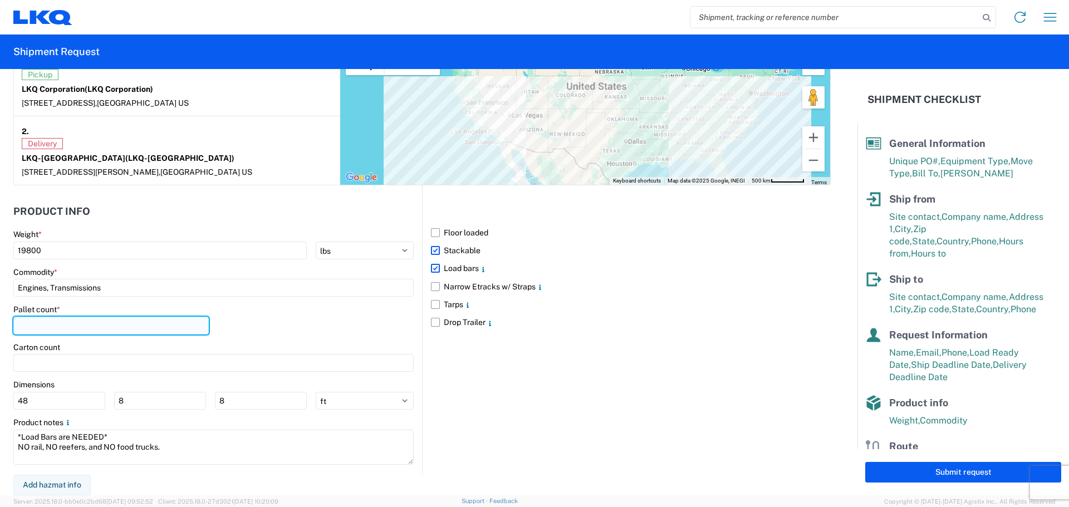
click at [88, 328] on input "number" at bounding box center [110, 326] width 195 height 18
type input "45"
click at [294, 301] on main "Weight * 19800 kgs lbs Commodity * Engines, Transmissions Pallet count * 45 Car…" at bounding box center [217, 351] width 409 height 245
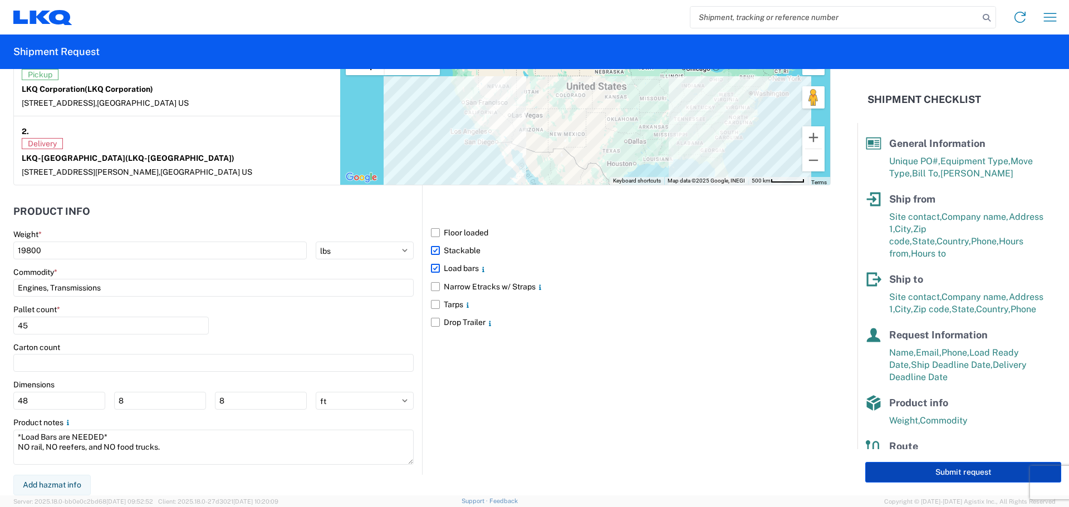
click at [917, 476] on button "Submit request" at bounding box center [964, 472] width 196 height 21
select select "US"
